Goal: Information Seeking & Learning: Learn about a topic

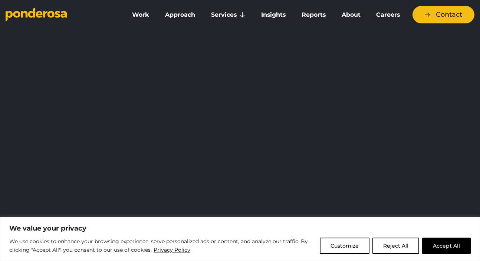
click at [372, 248] on div "Customize Reject All Accept All" at bounding box center [395, 245] width 151 height 16
click at [142, 20] on link "Work" at bounding box center [141, 15] width 30 height 16
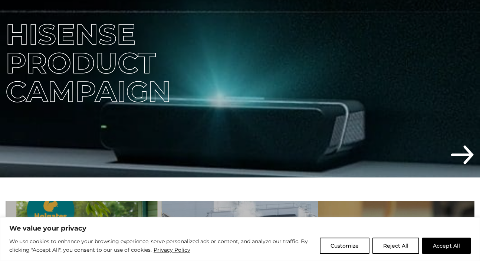
scroll to position [274, 0]
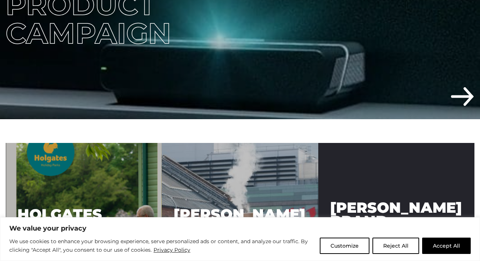
click at [439, 244] on button "Accept All" at bounding box center [446, 245] width 49 height 16
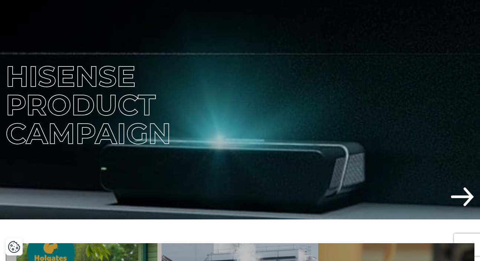
scroll to position [0, 0]
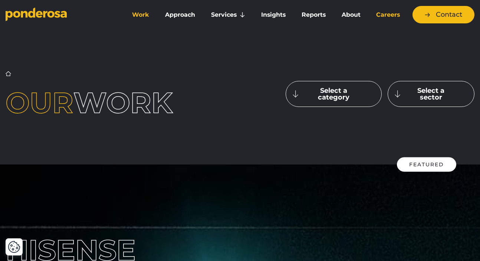
click at [378, 16] on link "Careers" at bounding box center [388, 15] width 37 height 16
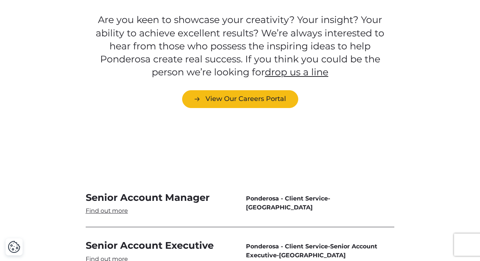
scroll to position [2131, 0]
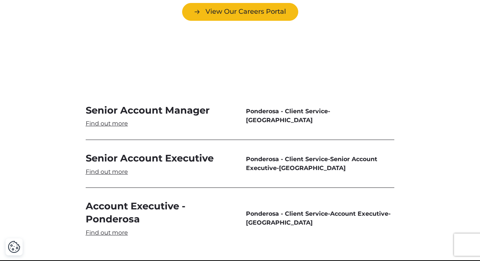
click at [119, 208] on link "Account Executive - Ponderosa" at bounding box center [160, 217] width 148 height 37
click at [113, 152] on link "Senior Account Executive" at bounding box center [160, 164] width 148 height 24
click at [114, 104] on link "Senior Account Manager" at bounding box center [160, 116] width 148 height 24
